Goal: Check status: Check status

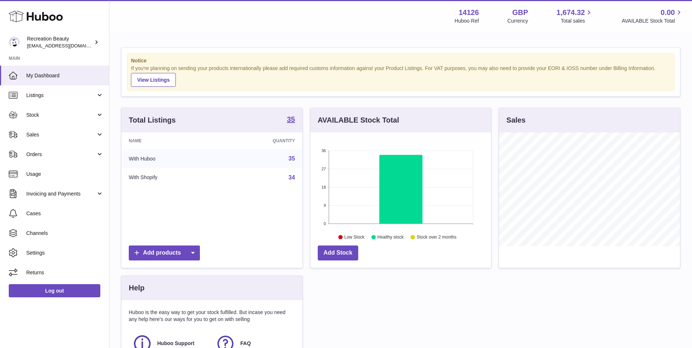
scroll to position [114, 181]
drag, startPoint x: 76, startPoint y: 134, endPoint x: 64, endPoint y: 150, distance: 20.9
click at [76, 134] on span "Sales" at bounding box center [61, 134] width 70 height 7
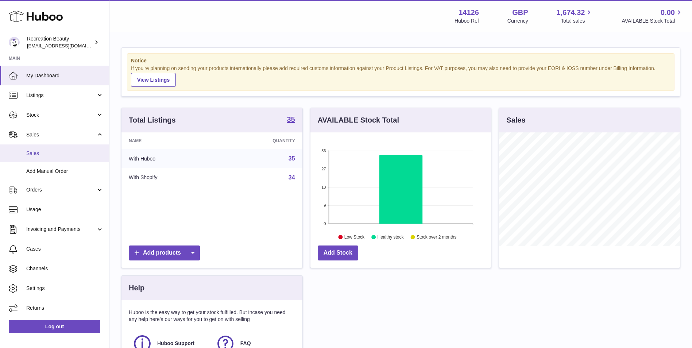
click at [63, 156] on span "Sales" at bounding box center [64, 153] width 77 height 7
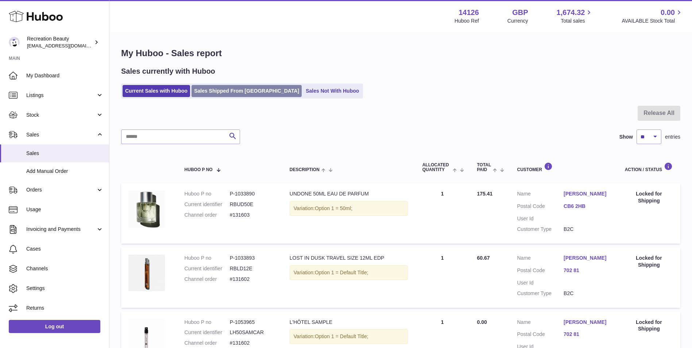
click at [211, 89] on link "Sales Shipped From [GEOGRAPHIC_DATA]" at bounding box center [247, 91] width 110 height 12
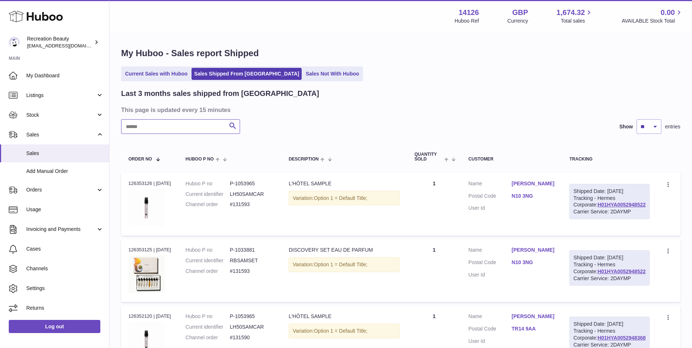
click at [162, 125] on input "text" at bounding box center [180, 126] width 119 height 15
paste input "******"
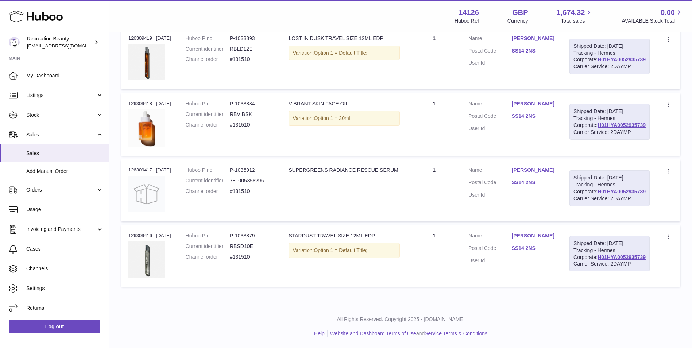
scroll to position [163, 0]
type input "******"
click at [264, 221] on td "Huboo P no P-1036912 Current identifier 781005358296 Channel order #131510" at bounding box center [229, 190] width 103 height 62
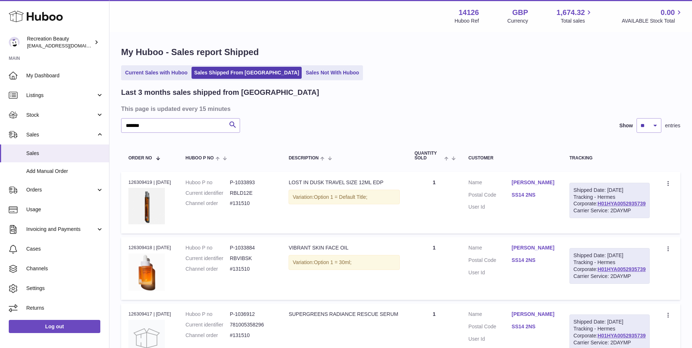
scroll to position [0, 0]
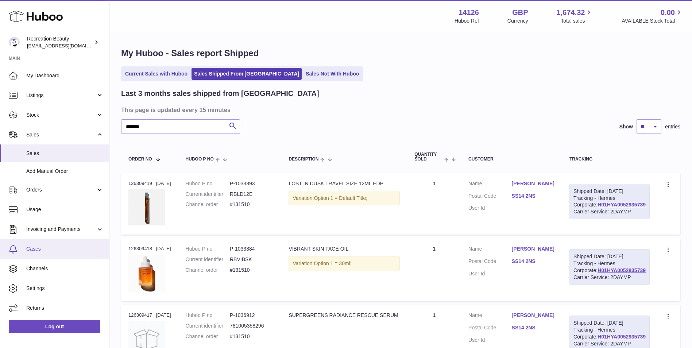
click at [73, 251] on span "Cases" at bounding box center [64, 249] width 77 height 7
